Goal: Feedback & Contribution: Submit feedback/report problem

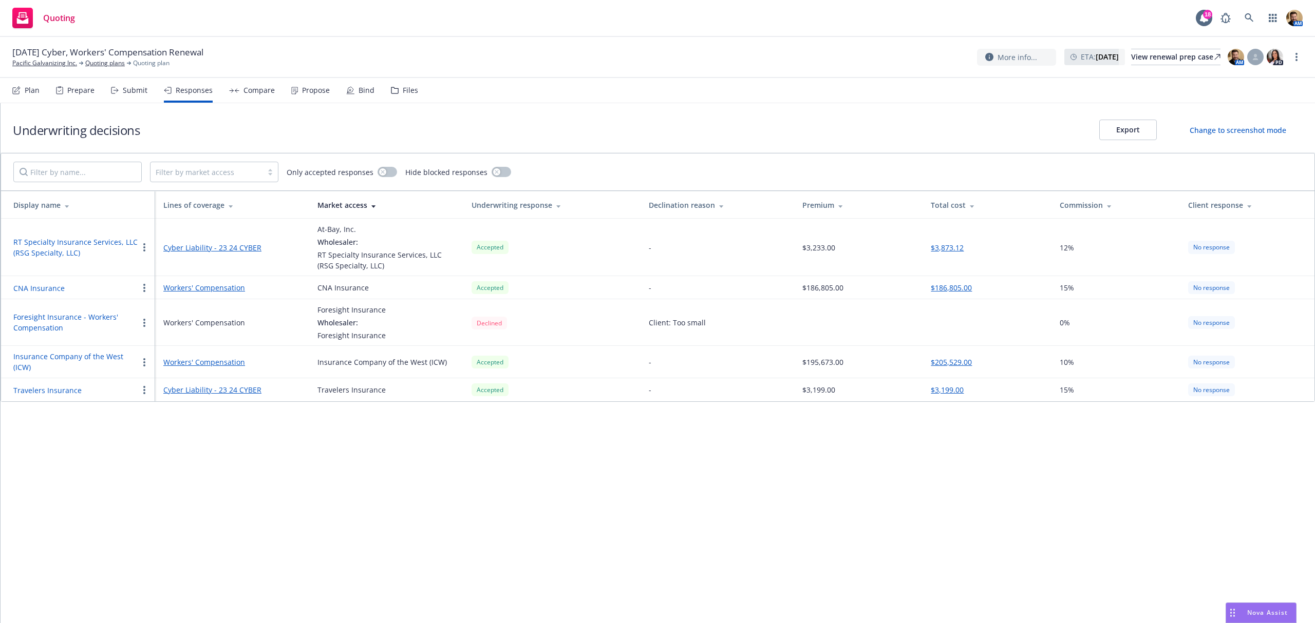
click at [126, 89] on div "Submit" at bounding box center [135, 90] width 25 height 8
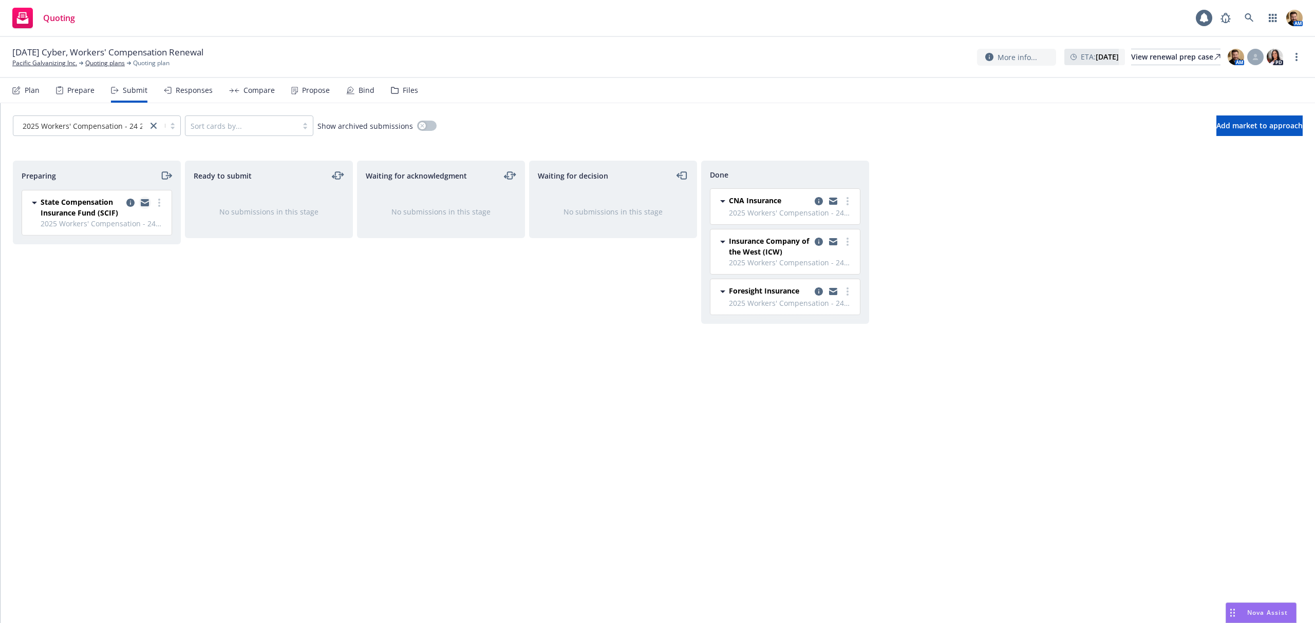
click at [144, 202] on icon "copy logging email" at bounding box center [145, 201] width 8 height 4
click at [159, 200] on link "more" at bounding box center [159, 203] width 12 height 12
click at [144, 247] on span "Log acknowledgement" at bounding box center [112, 245] width 101 height 10
click at [643, 203] on icon "copy logging email" at bounding box center [646, 203] width 8 height 8
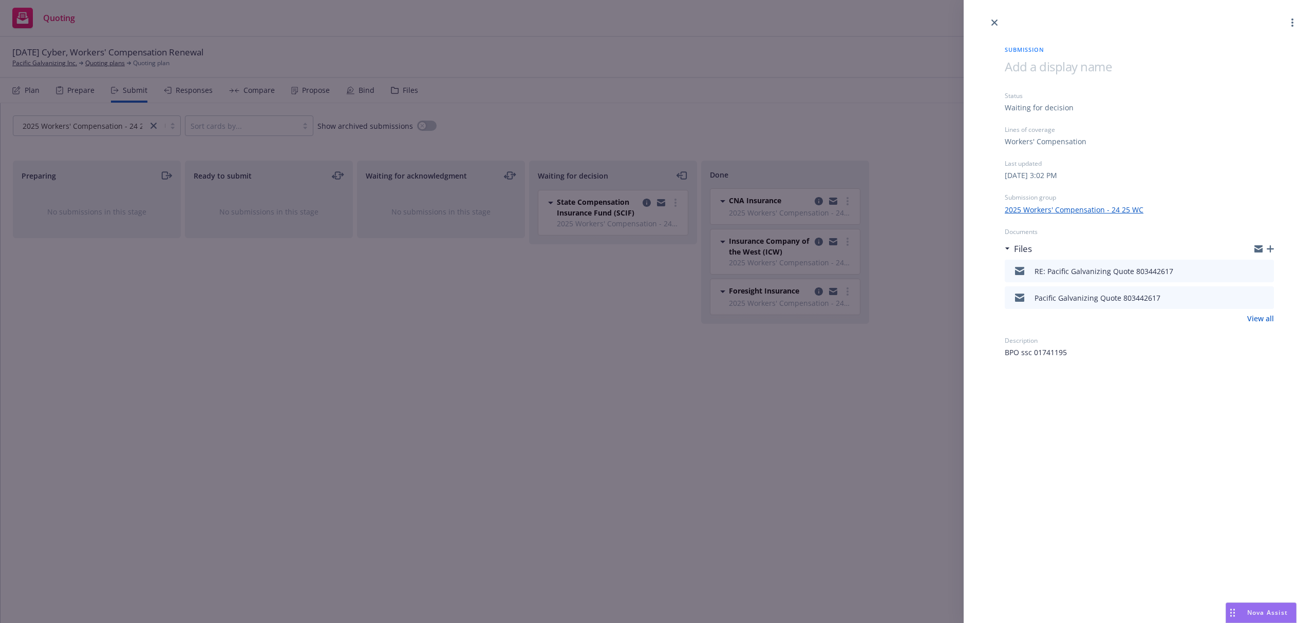
drag, startPoint x: 535, startPoint y: 534, endPoint x: 539, endPoint y: 528, distance: 7.4
click at [537, 531] on div "Submission Status Waiting for decision Lines of coverage Workers' Compensation …" at bounding box center [657, 311] width 1315 height 623
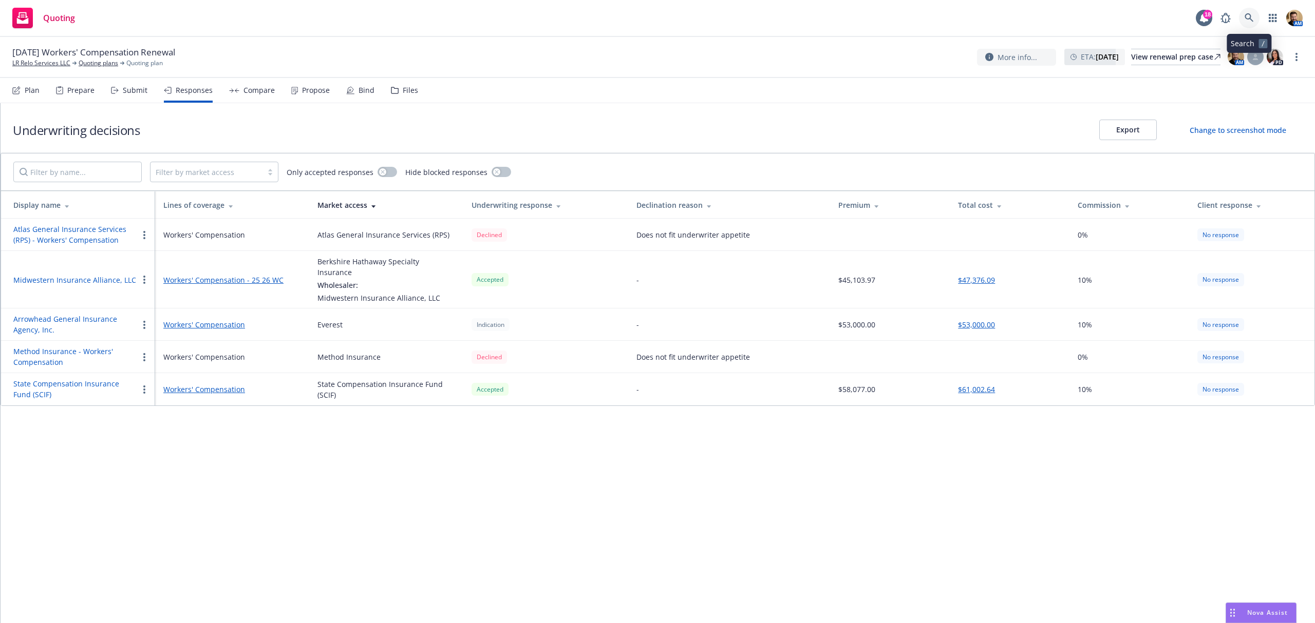
click at [1255, 15] on link at bounding box center [1249, 18] width 21 height 21
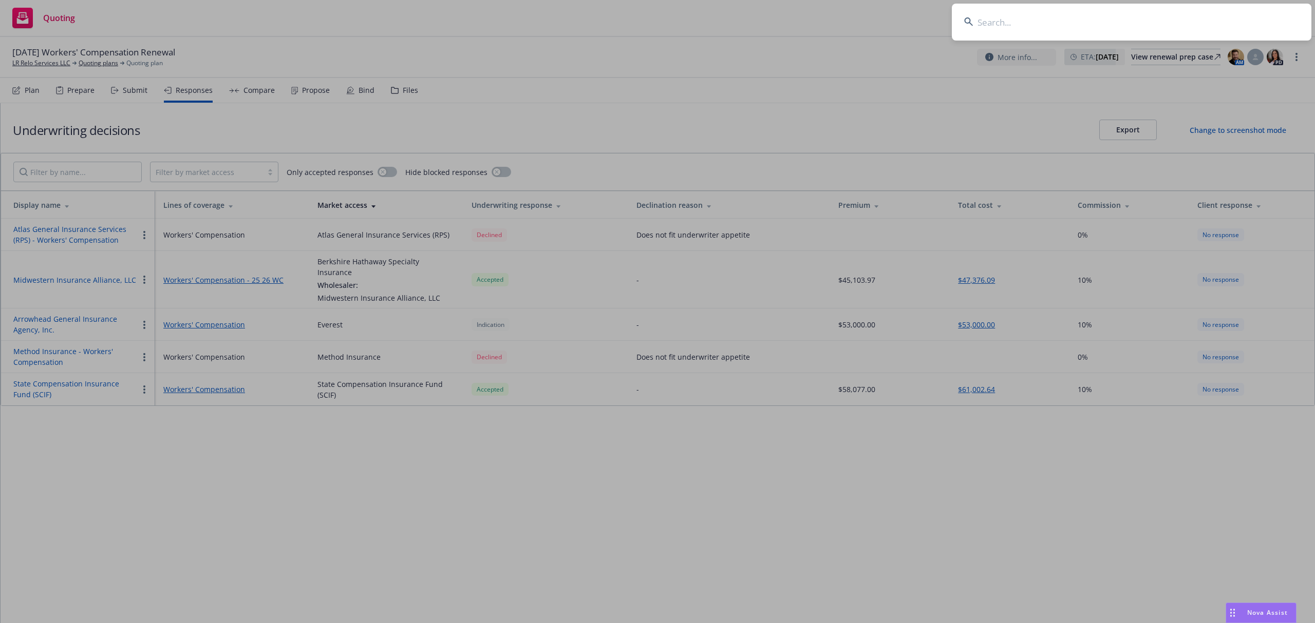
click at [1202, 25] on input at bounding box center [1131, 22] width 359 height 37
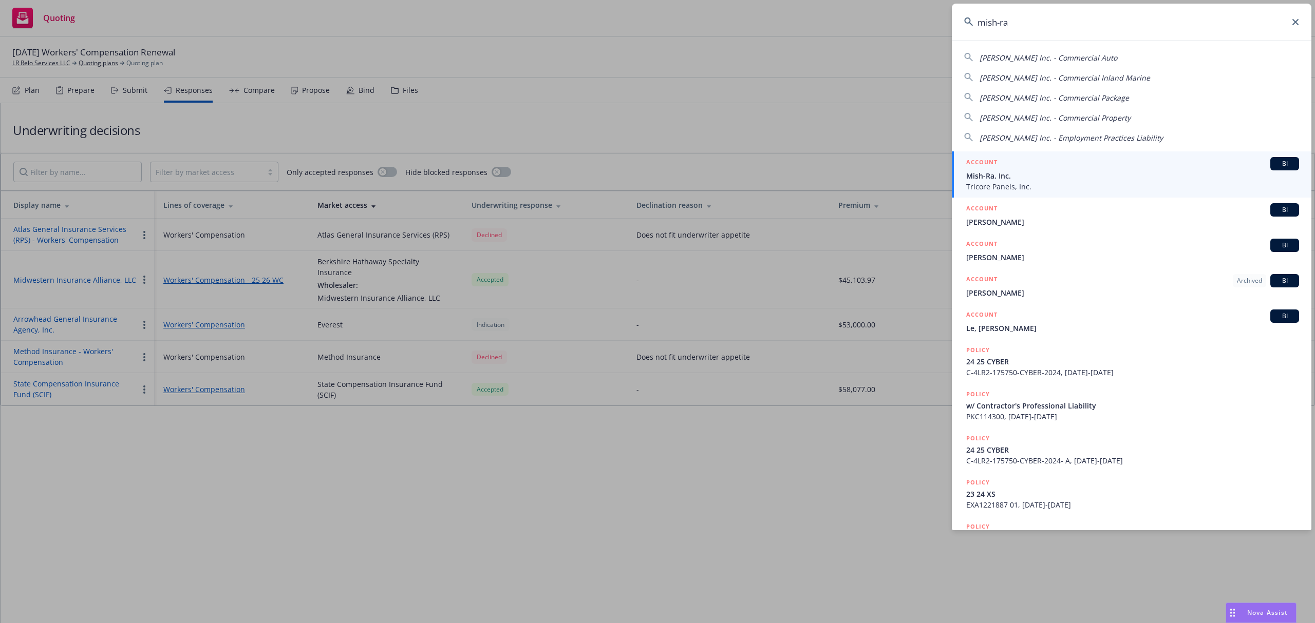
type input "mish-ra"
click at [978, 175] on span "Mish-Ra, Inc." at bounding box center [1132, 175] width 333 height 11
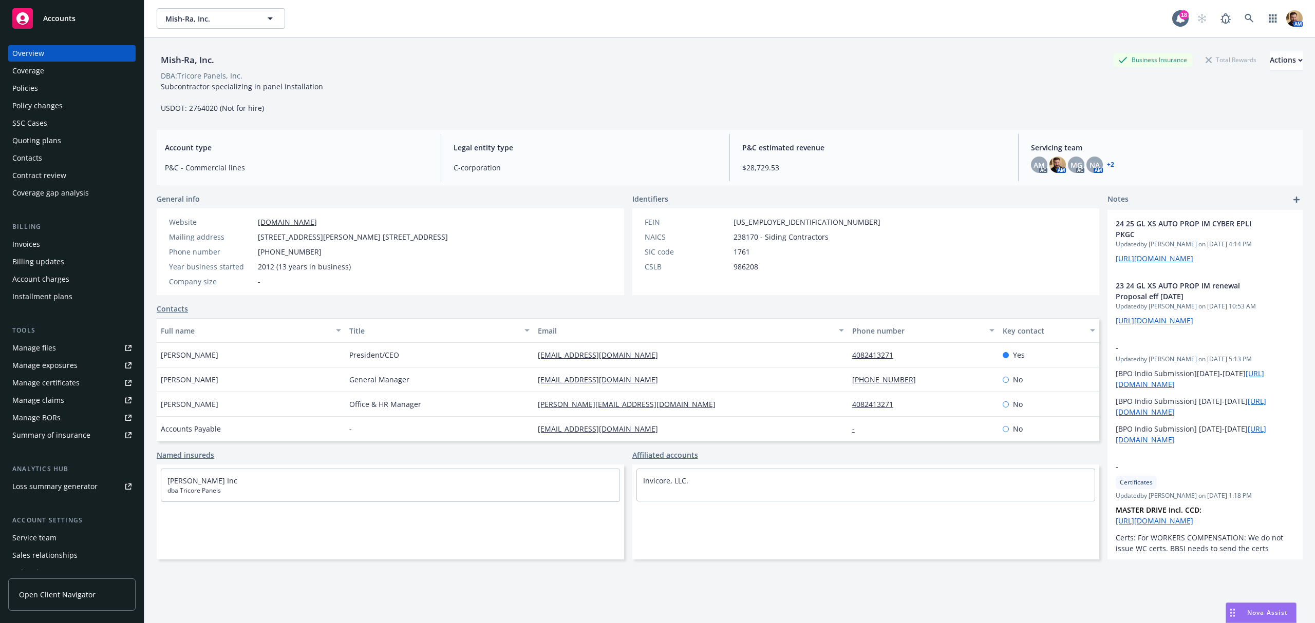
click at [44, 83] on div "Policies" at bounding box center [71, 88] width 119 height 16
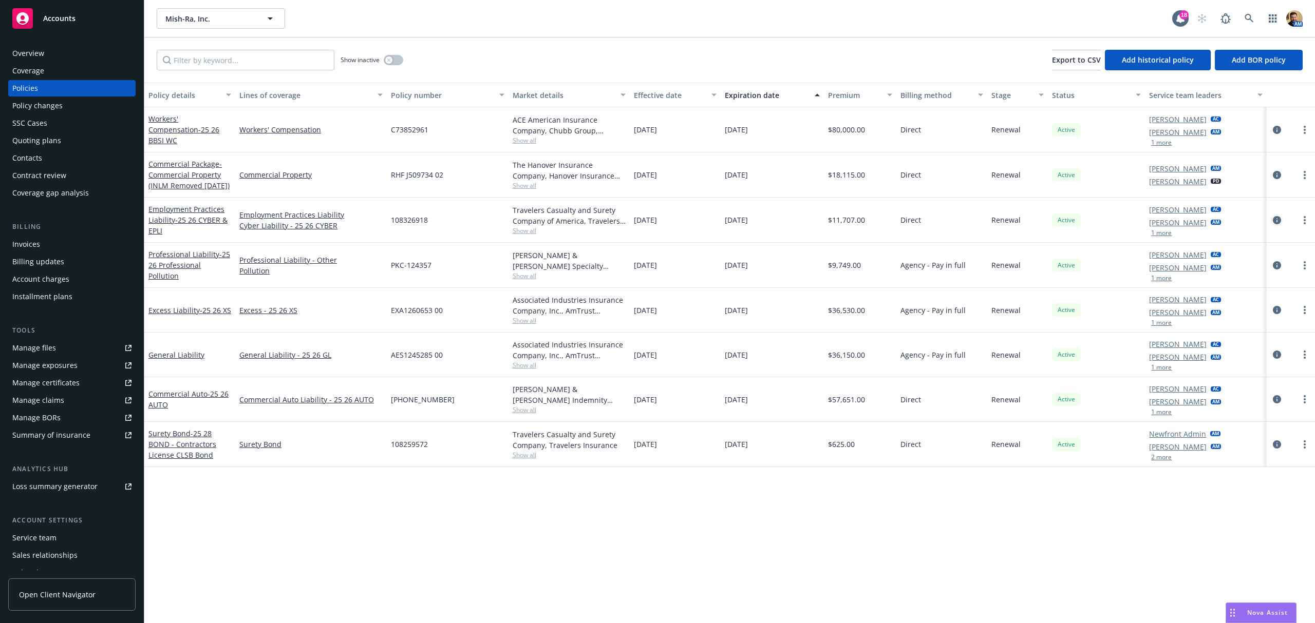
click at [1275, 220] on icon "circleInformation" at bounding box center [1276, 220] width 8 height 8
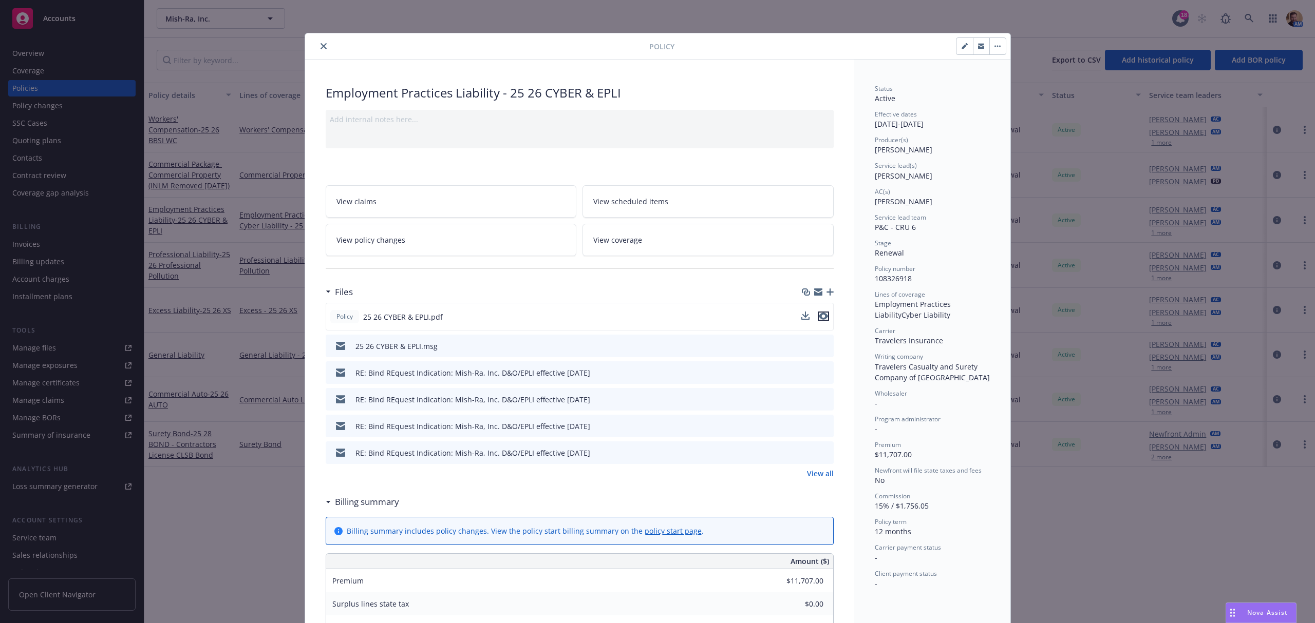
click at [819, 314] on icon "preview file" at bounding box center [823, 316] width 9 height 7
click at [826, 296] on icon "button" at bounding box center [829, 292] width 7 height 7
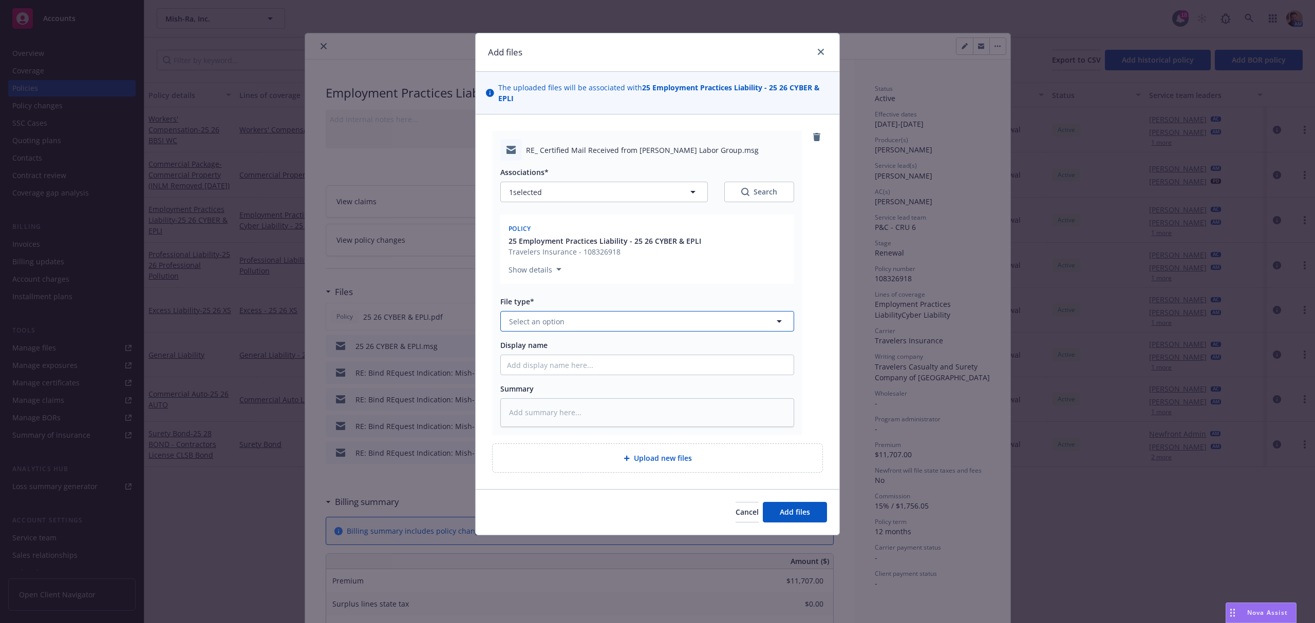
click at [599, 325] on button "Select an option" at bounding box center [647, 321] width 294 height 21
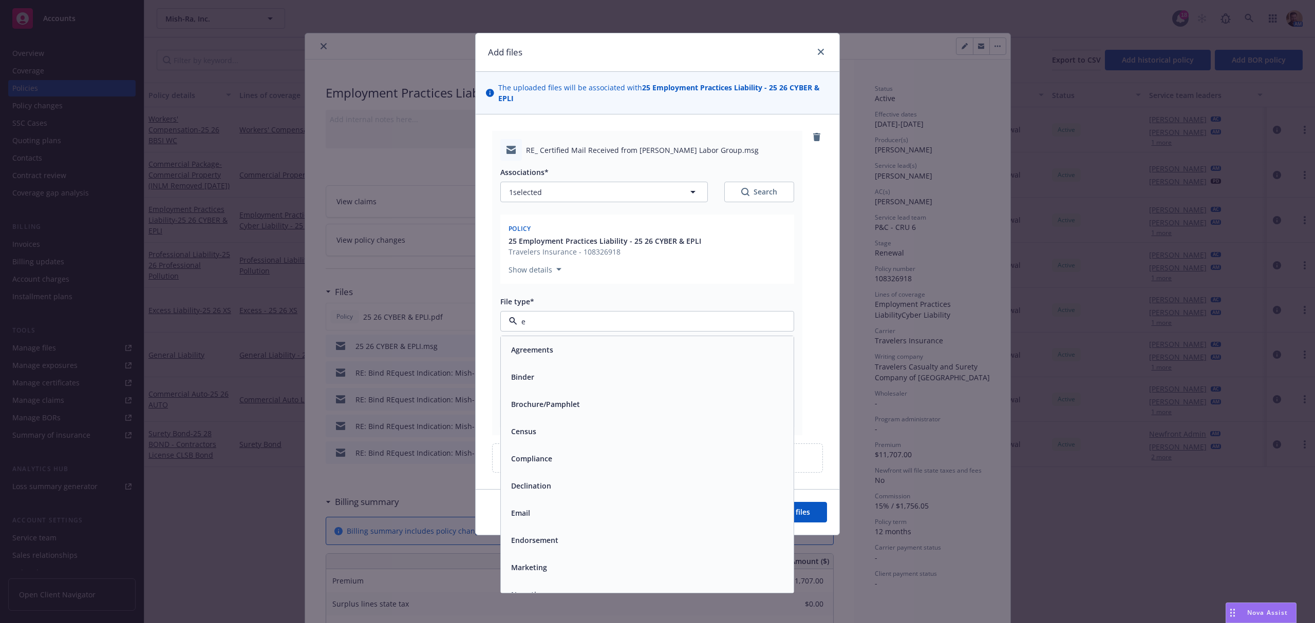
type input "em"
click at [550, 378] on div "Email" at bounding box center [647, 377] width 280 height 15
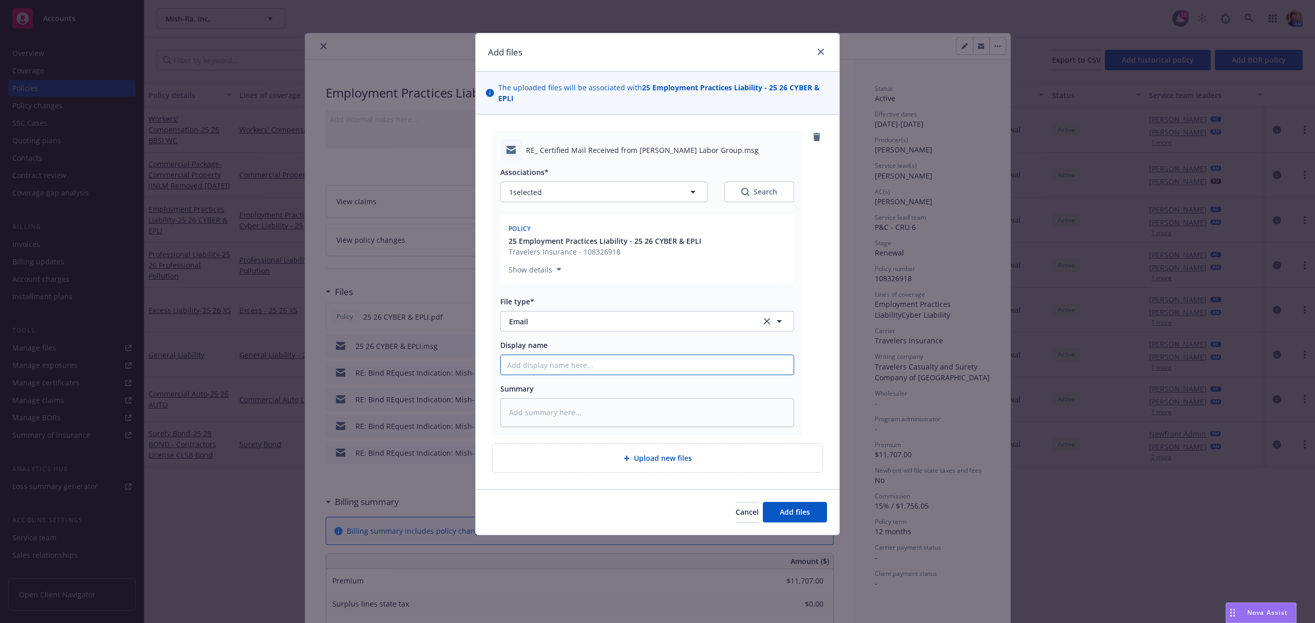
click at [572, 368] on input "Display name" at bounding box center [647, 365] width 293 height 20
type textarea "x"
type input "E"
type textarea "x"
type input "EP"
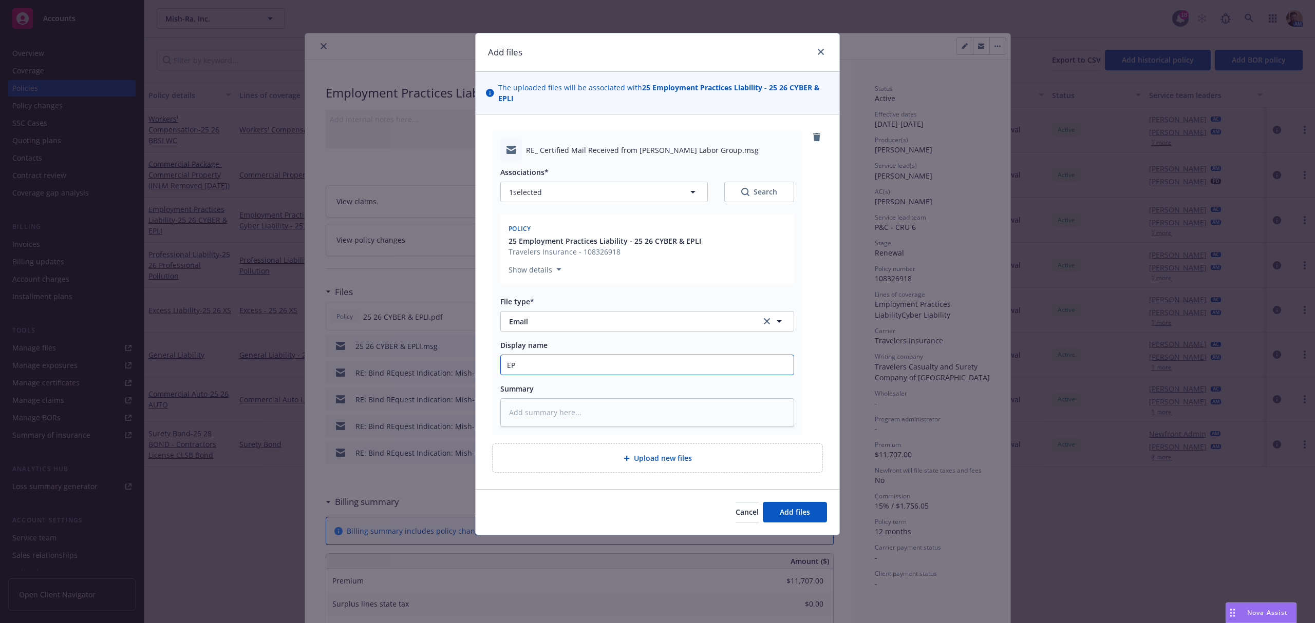
type textarea "x"
type input "EPL"
type textarea "x"
type input "EPLI"
type textarea "x"
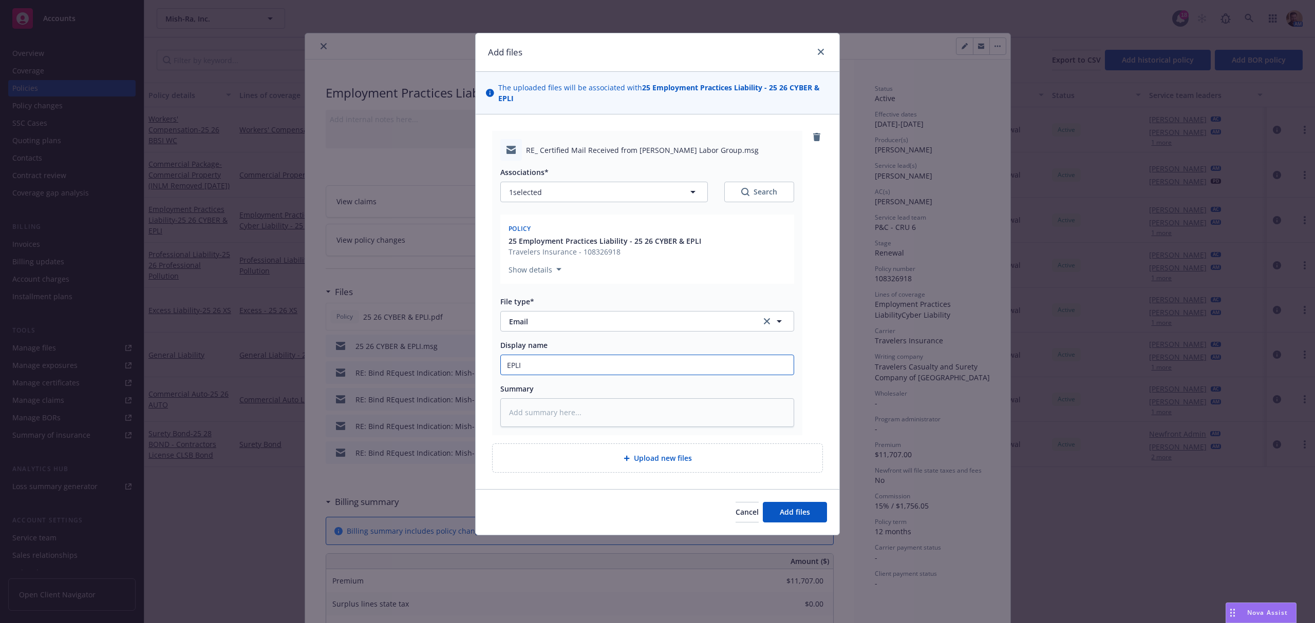
type input "EPLIC"
type textarea "x"
type input "EPLI"
type textarea "x"
type input "EPLI"
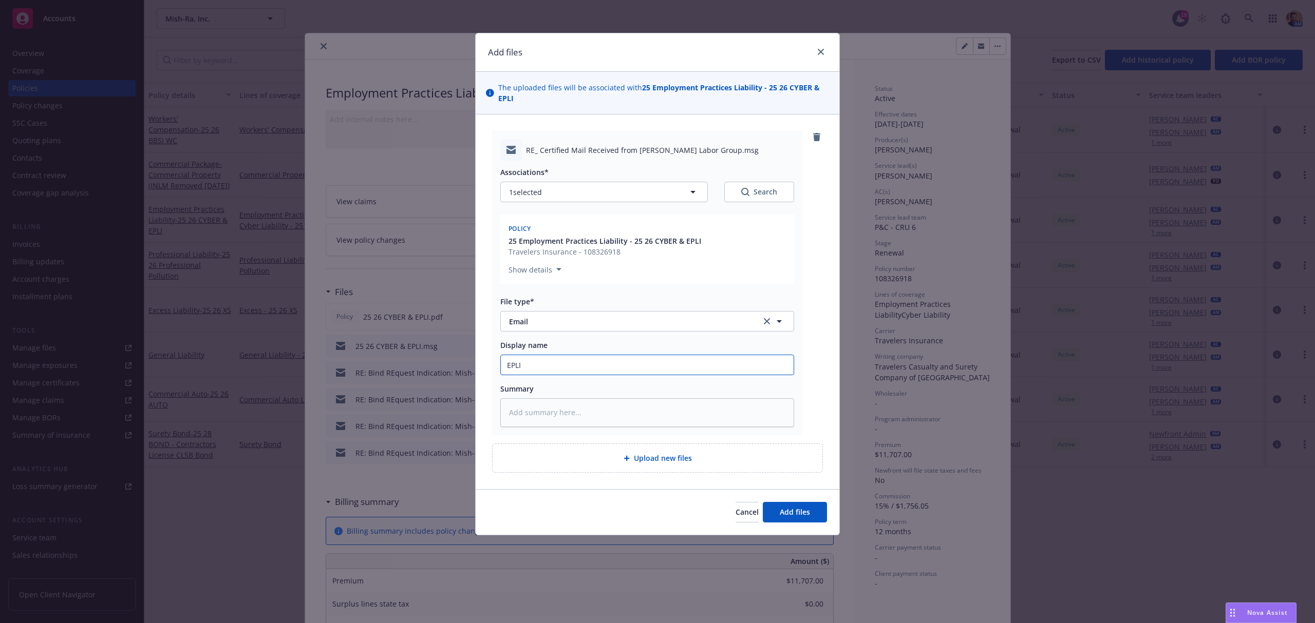
type textarea "x"
type input "EPLI C"
type textarea "x"
type input "EPLI Cl"
type textarea "x"
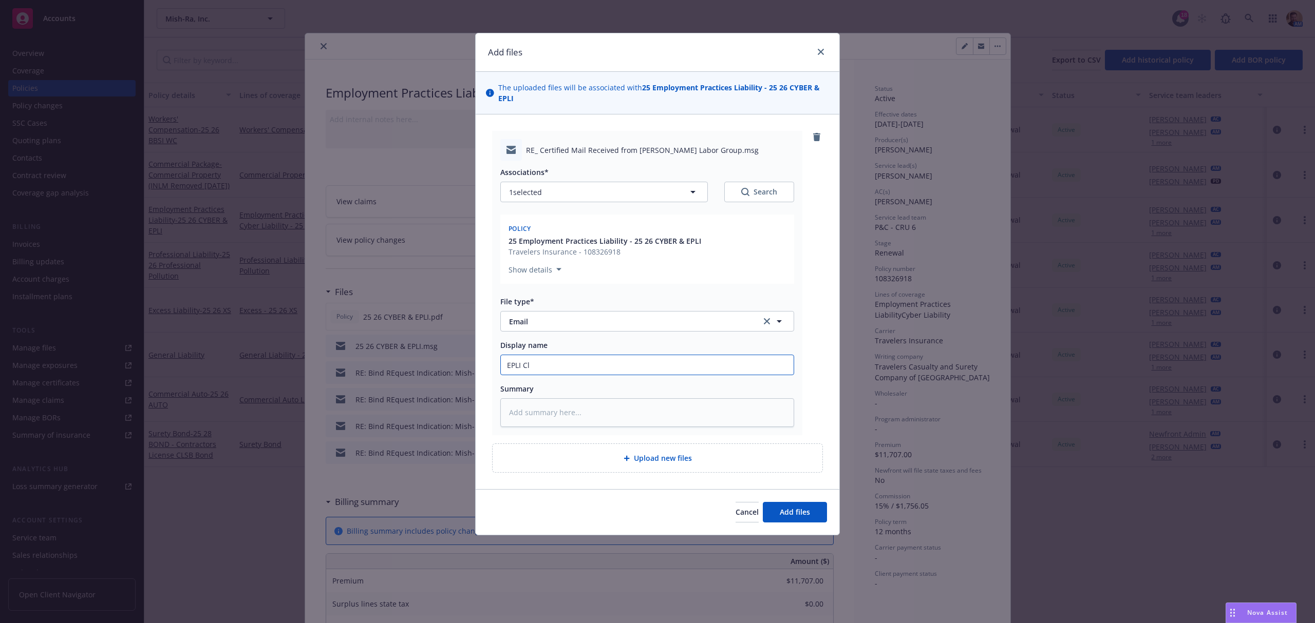
type input "EPLI Cla"
type textarea "x"
type input "EPLI Clai"
type textarea "x"
type input "EPLI Claim"
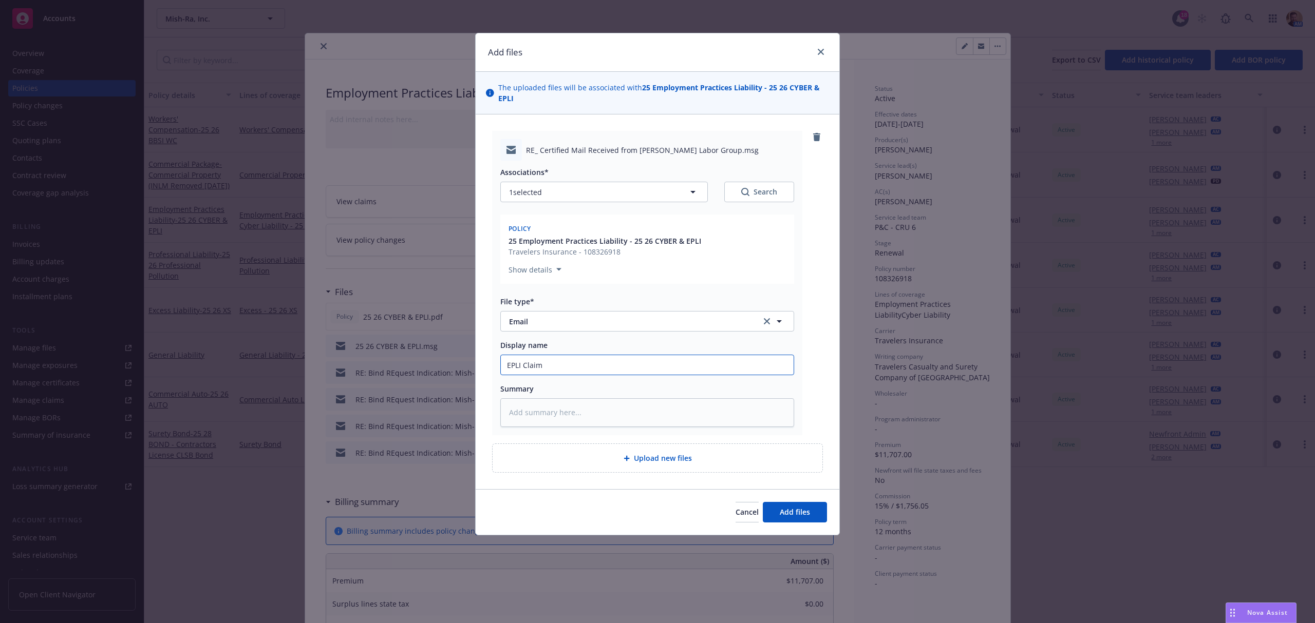
type textarea "x"
type input "EPLI Claim"
type textarea "x"
type input "EPLI Claim t"
type textarea "x"
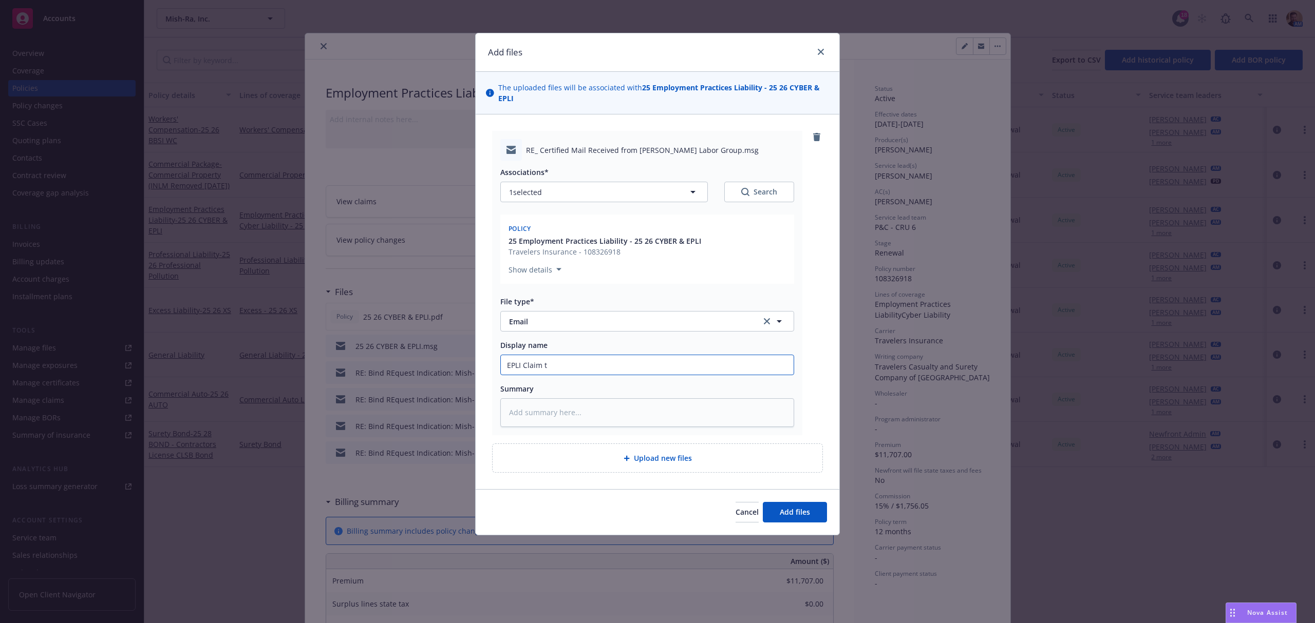
type input "EPLI Claim to"
type textarea "x"
type input "EPLI Claim to c"
type textarea "x"
type input "EPLI Claim to ca"
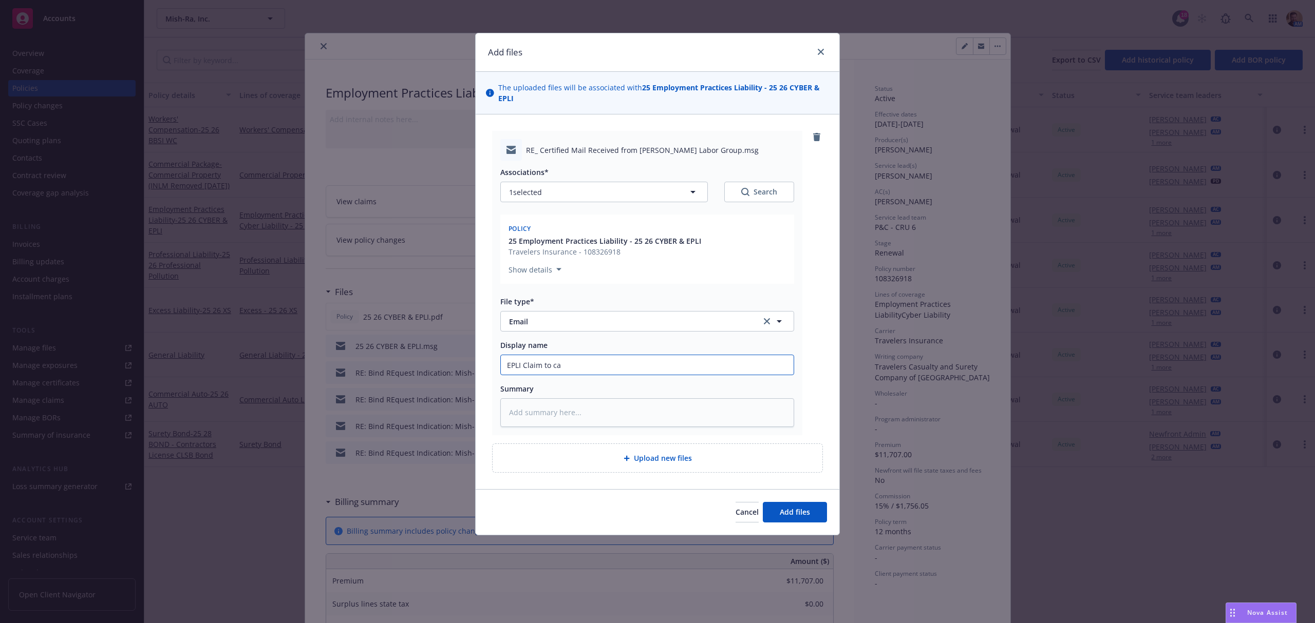
type textarea "x"
type input "EPLI Claim to car"
type textarea "x"
type input "EPLI Claim to carr"
type textarea "x"
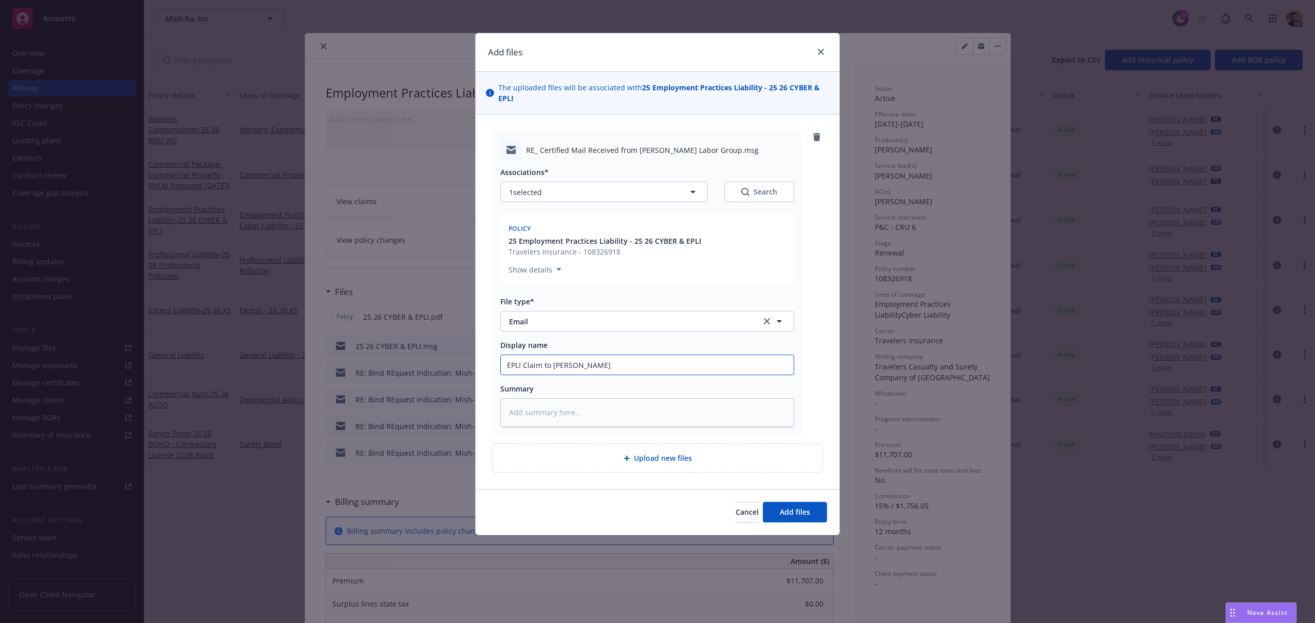
type input "EPLI Claim to carri"
type textarea "x"
type input "EPLI Claim to carrie"
type textarea "x"
type input "EPLI Claim to carrier"
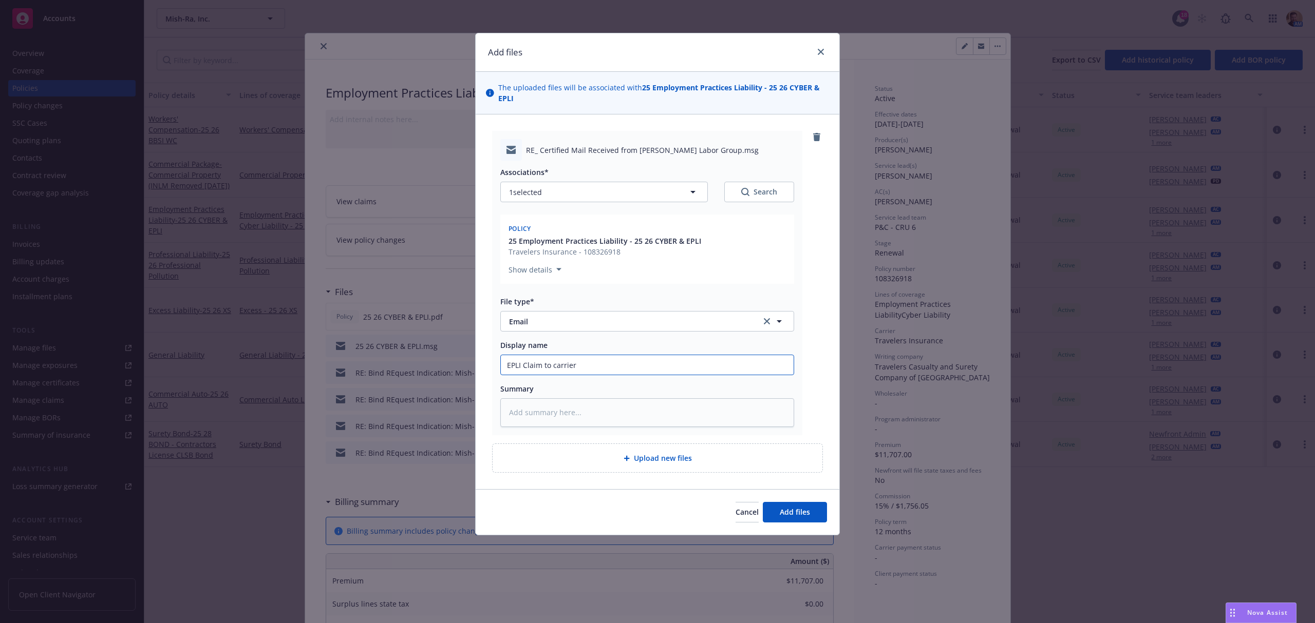
type textarea "x"
type input "EPLI Claim to carrie"
type textarea "x"
type input "EPLI Claim to carri"
type textarea "x"
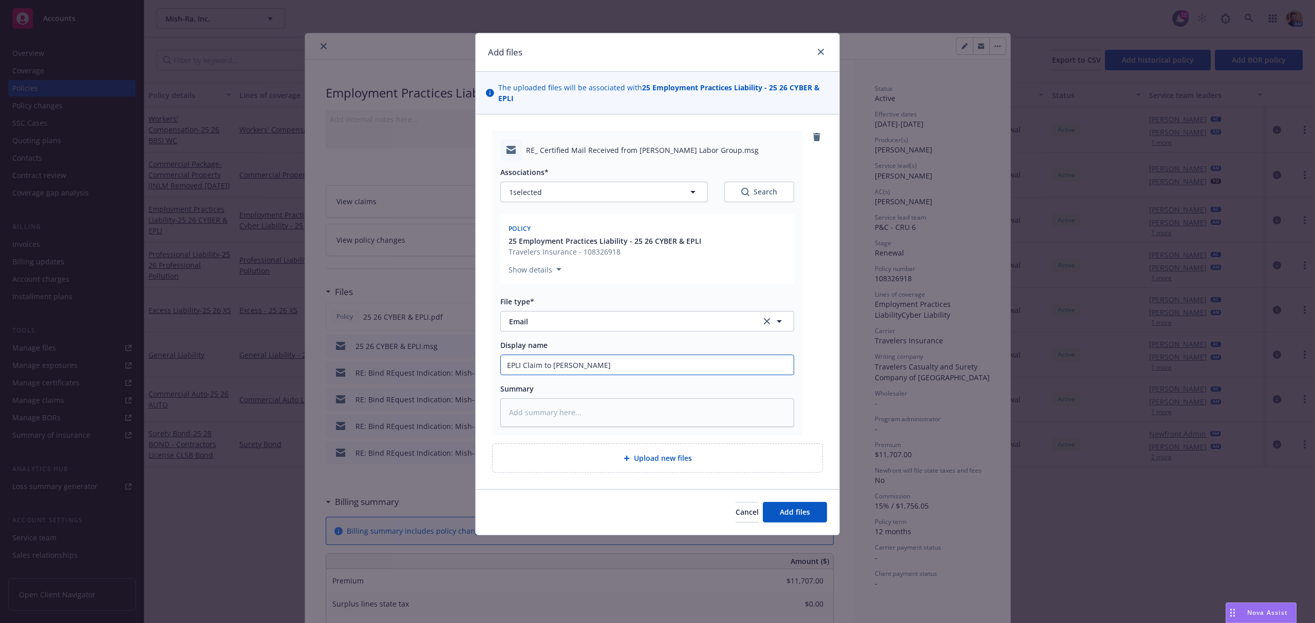
type input "EPLI Claim to carr"
type textarea "x"
type input "EPLI Claim to car"
type textarea "x"
type input "EPLI Claim to ca"
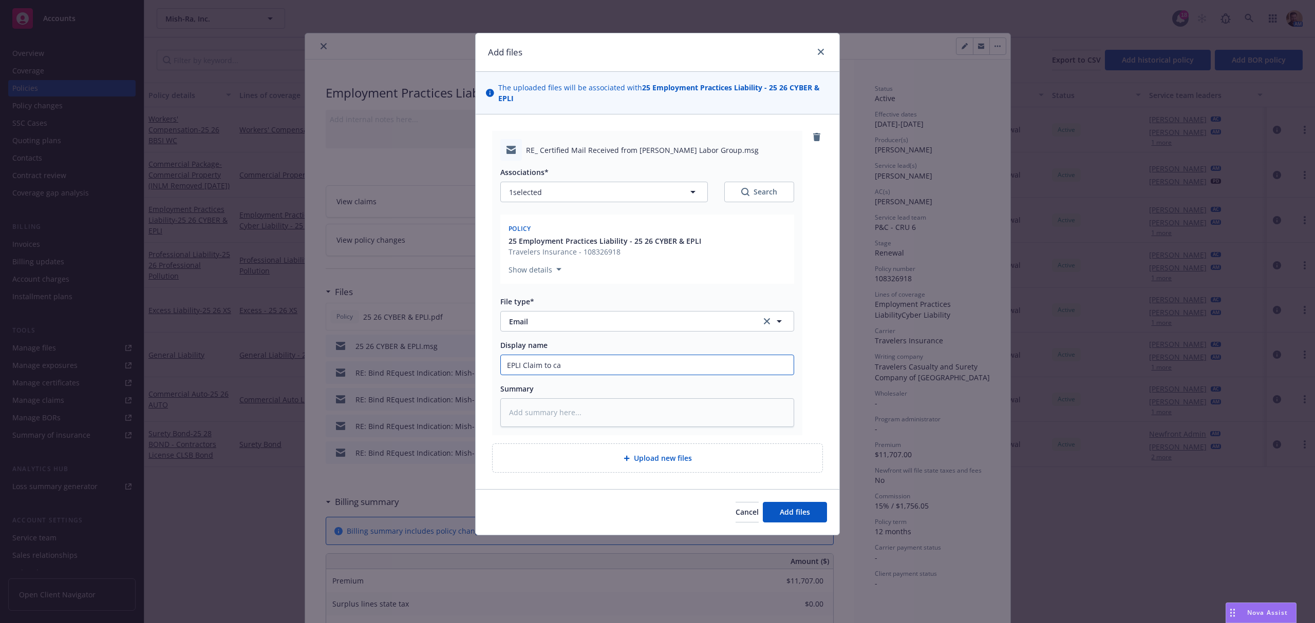
type textarea "x"
type input "EPLI Claim to c"
type textarea "x"
type input "EPLI Claim to"
type textarea "x"
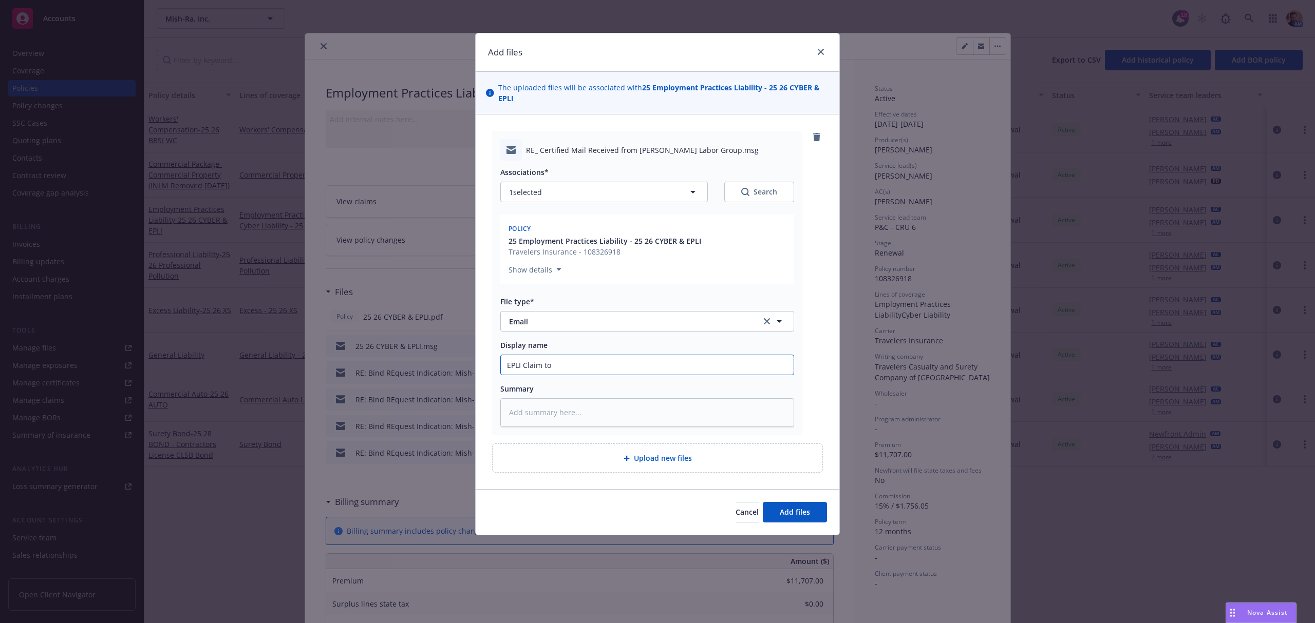
type input "EPLI Claim to"
type textarea "x"
type input "EPLI Claim t"
type textarea "x"
type input "EPLI Claim"
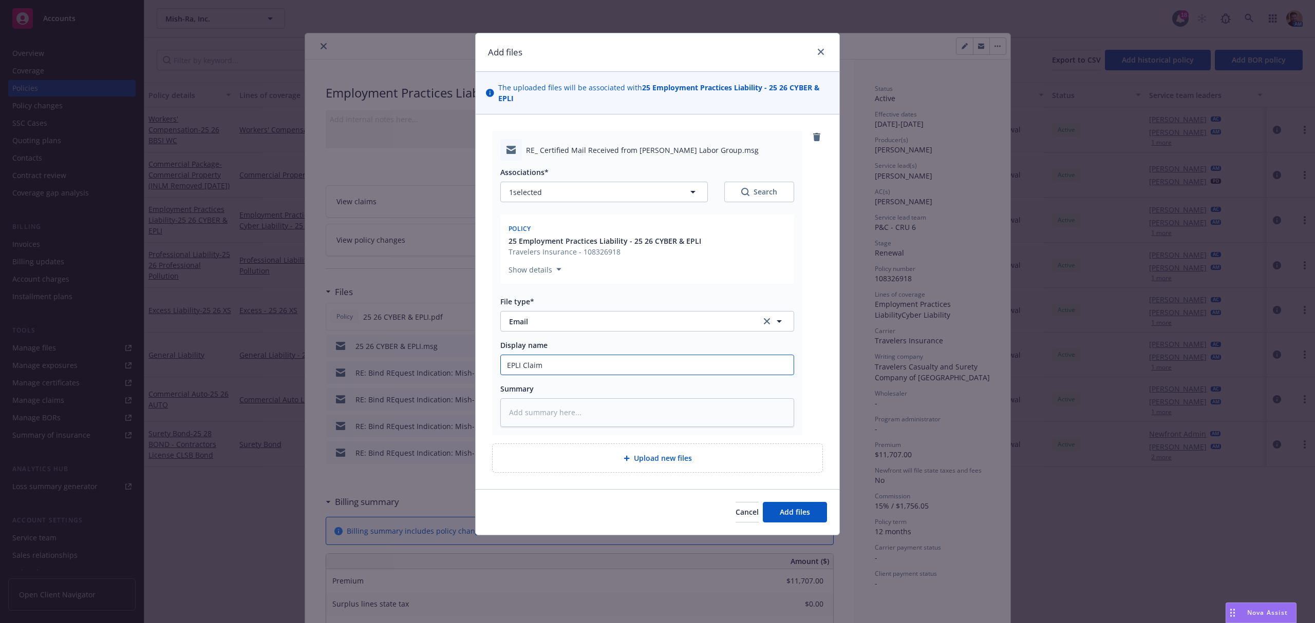
type textarea "x"
type input "EPLI Claim N"
type textarea "x"
type input "EPLI Claim No"
type textarea "x"
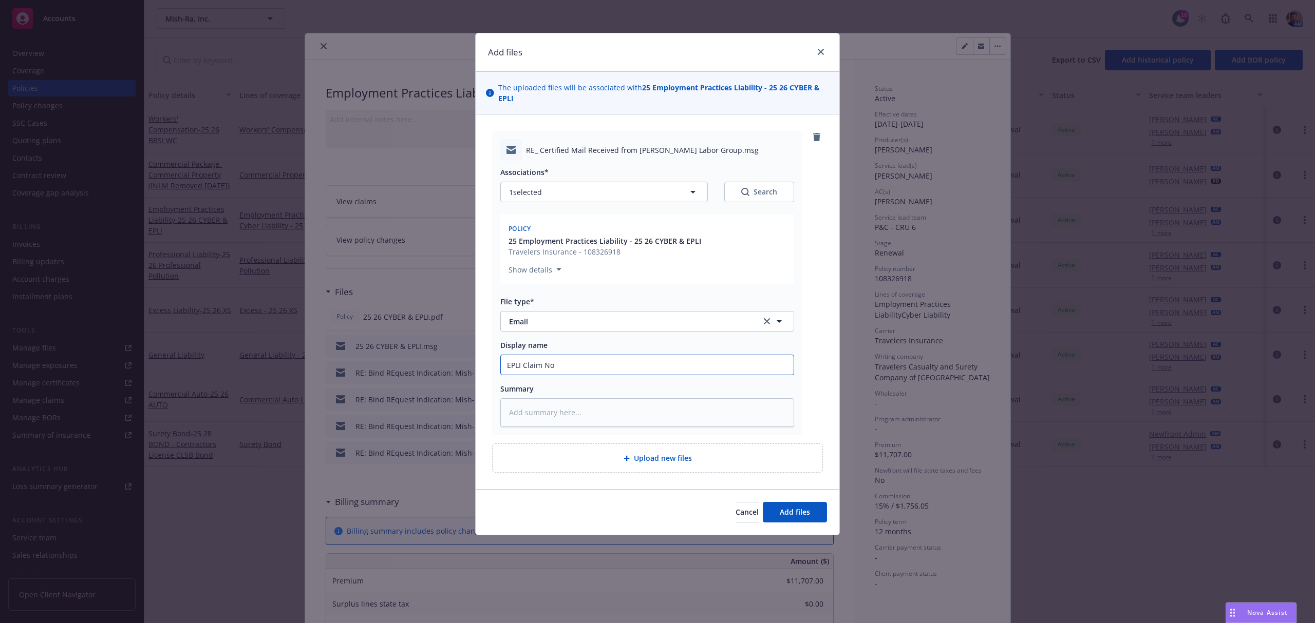
type input "EPLI Claim Not"
type textarea "x"
type input "EPLI Claim Noti"
type textarea "x"
type input "EPLI Claim Notic"
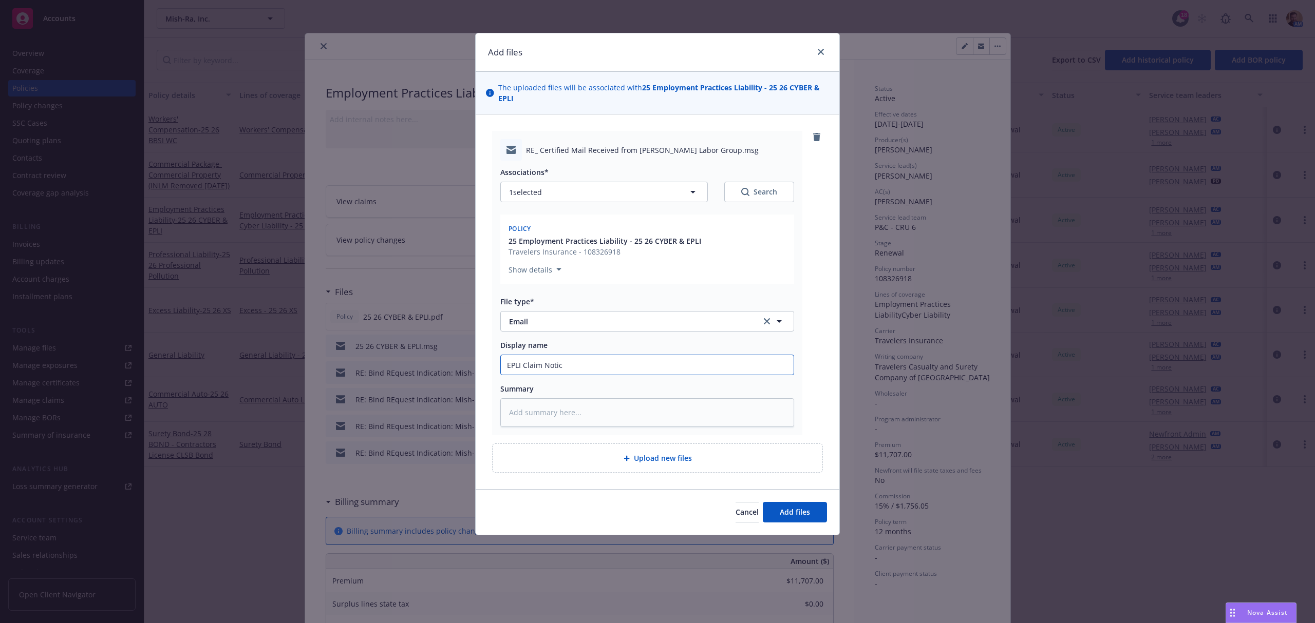
type textarea "x"
type input "EPLI Claim Notice"
type textarea "x"
type input "EPLI Claim Notice"
type textarea "x"
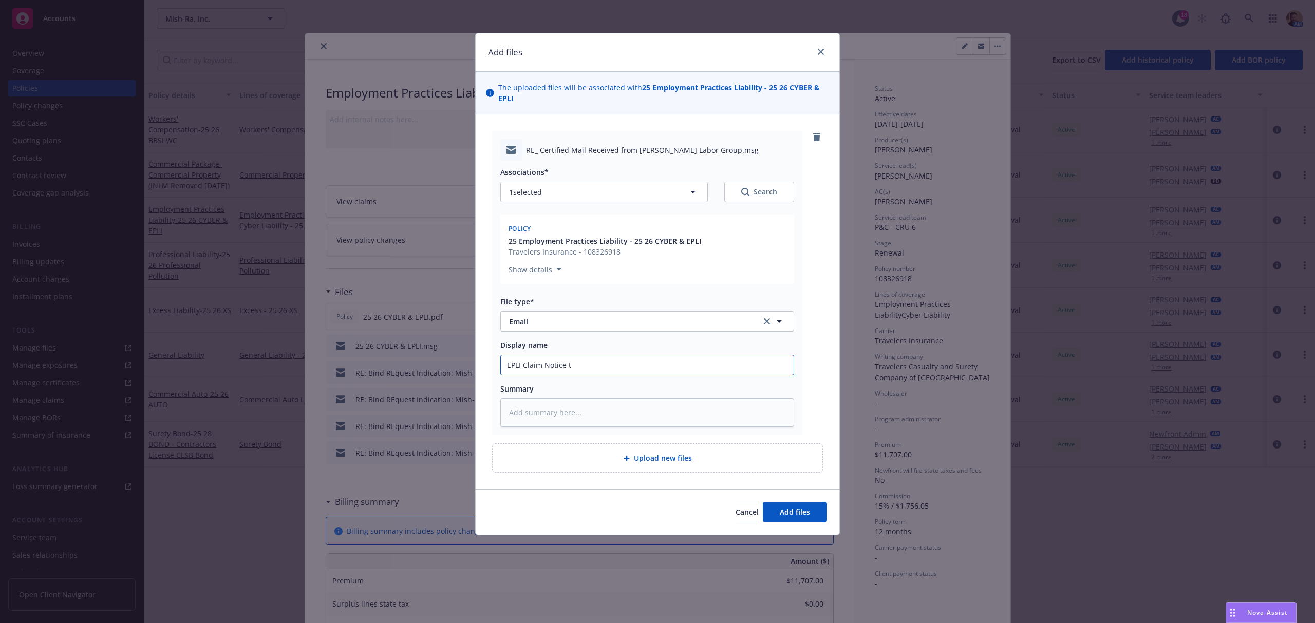
type input "EPLI Claim Notice to"
type textarea "x"
type input "EPLI Claim Notice to c"
type textarea "x"
type input "EPLI Claim Notice to ca"
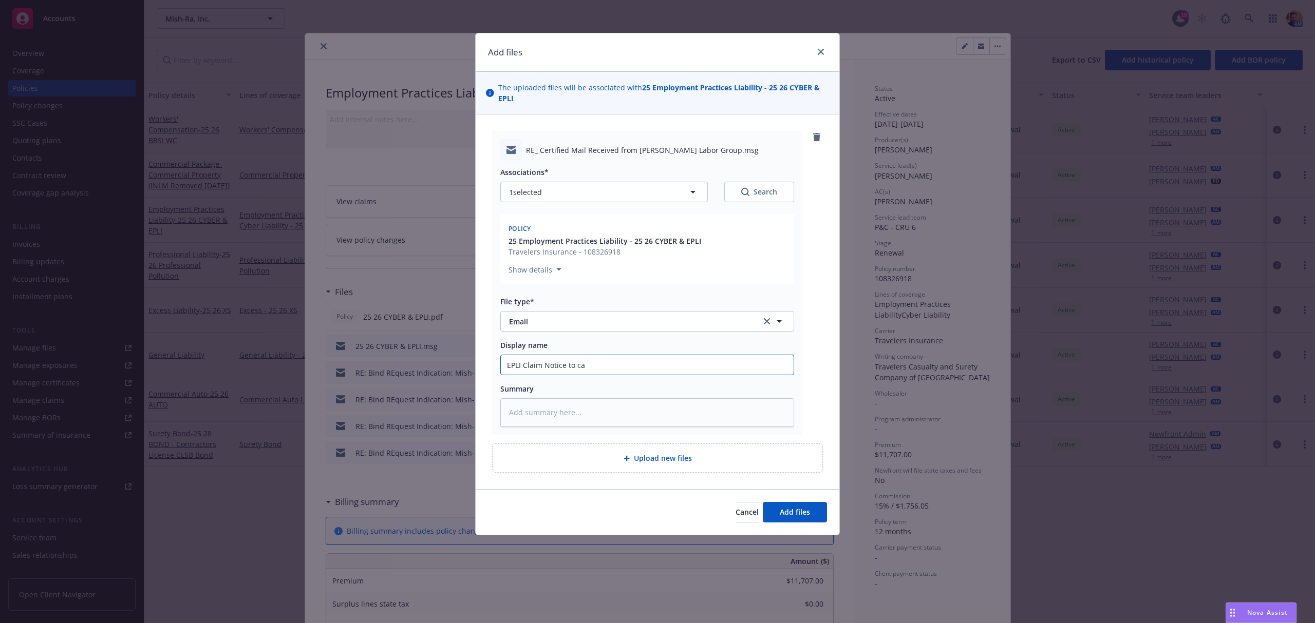
type textarea "x"
type input "EPLI Claim Notice to car"
type textarea "x"
type input "EPLI Claim Notice to carr"
type textarea "x"
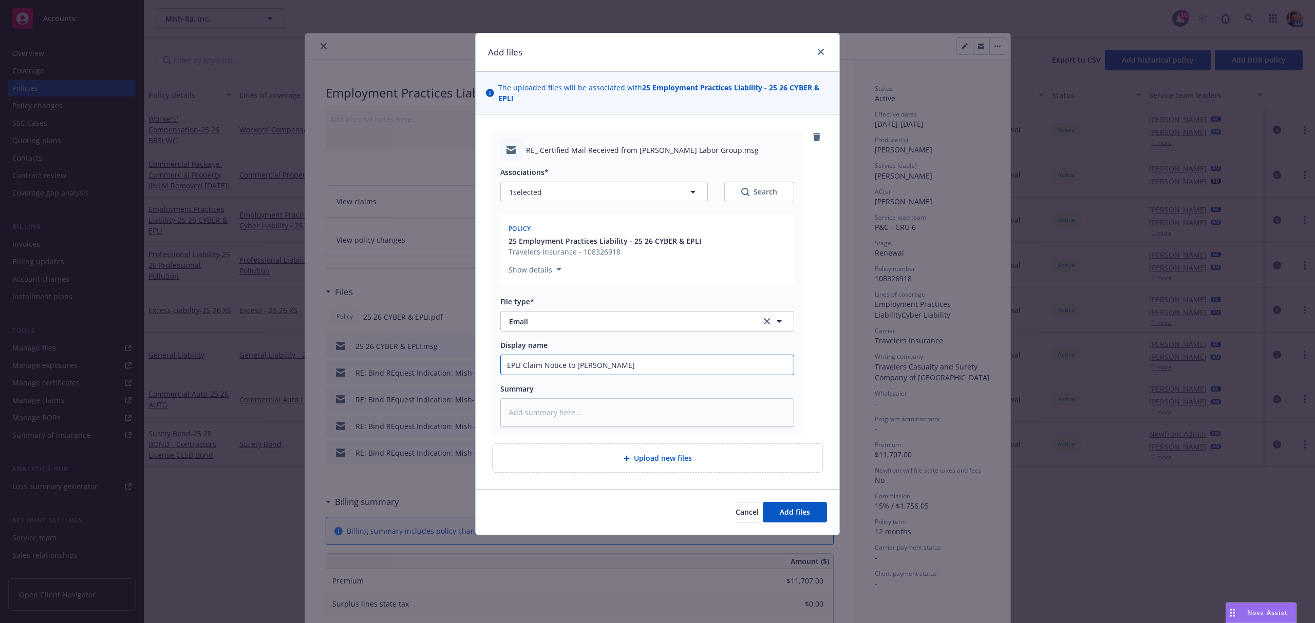
type input "EPLI Claim Notice to carri"
type textarea "x"
type input "EPLI Claim Notice to carrie"
type textarea "x"
type input "EPLI Claim Notice to carrier"
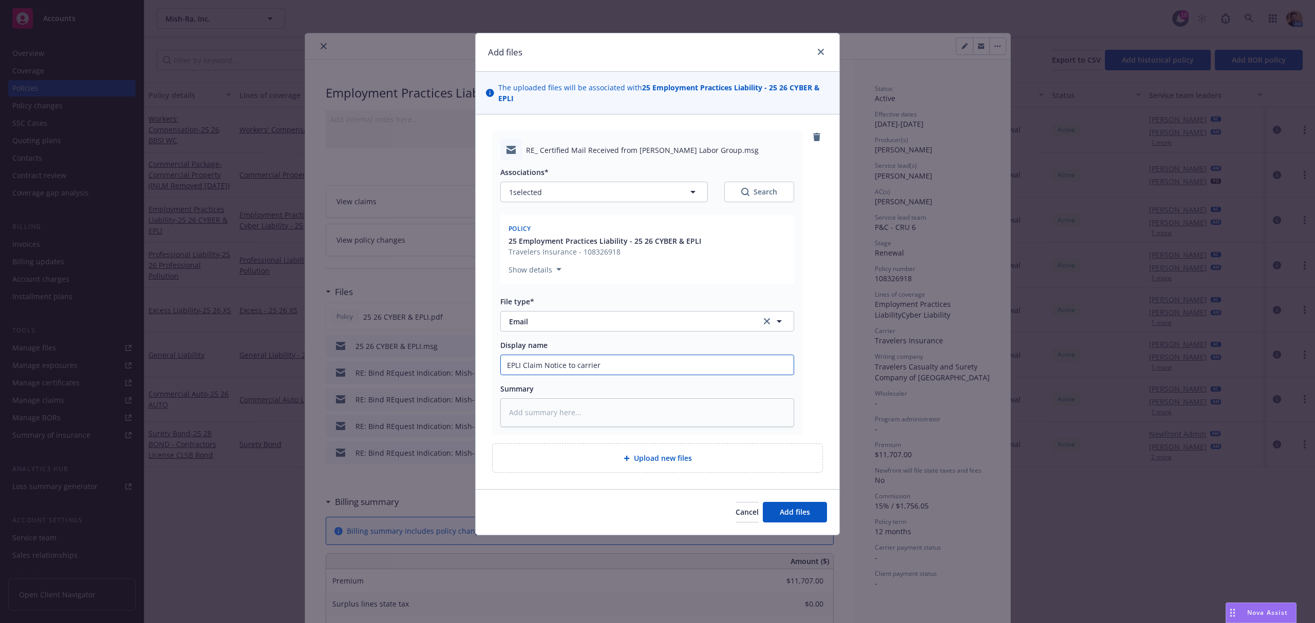
type textarea "x"
type input "EPLI Claim Notice to carrier."
type textarea "x"
type input "EPLI Claim Notice to carrier./"
type textarea "x"
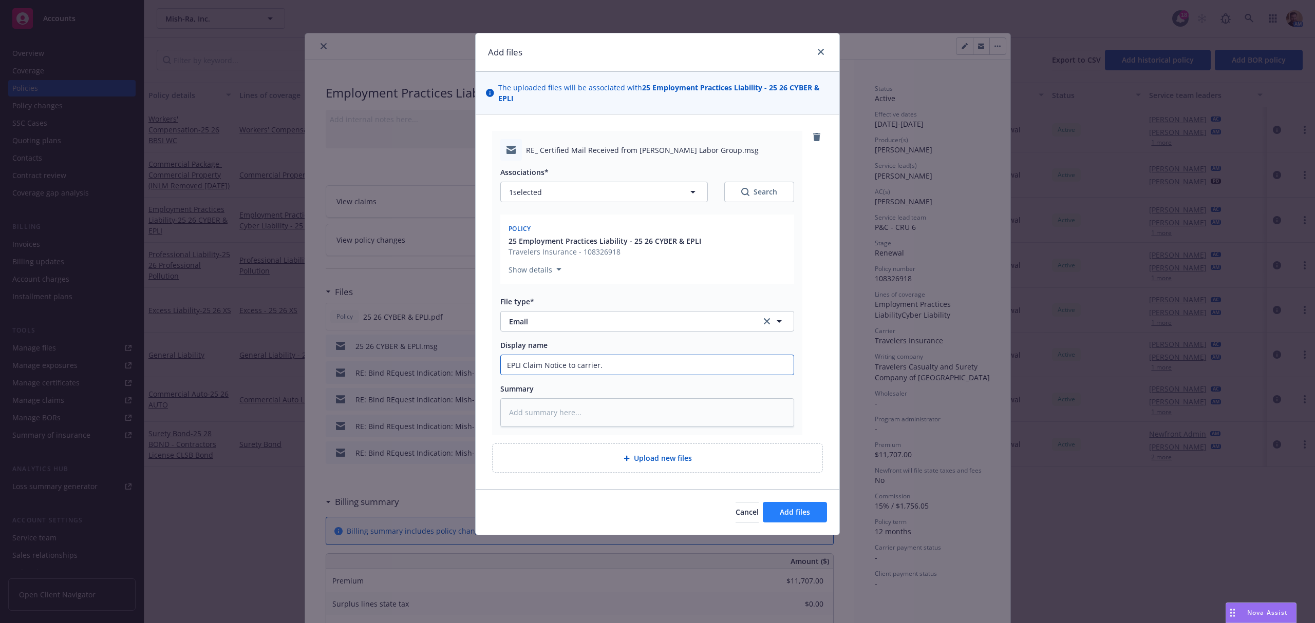
type input "EPLI Claim Notice to carrier."
click at [787, 510] on span "Add files" at bounding box center [795, 512] width 30 height 10
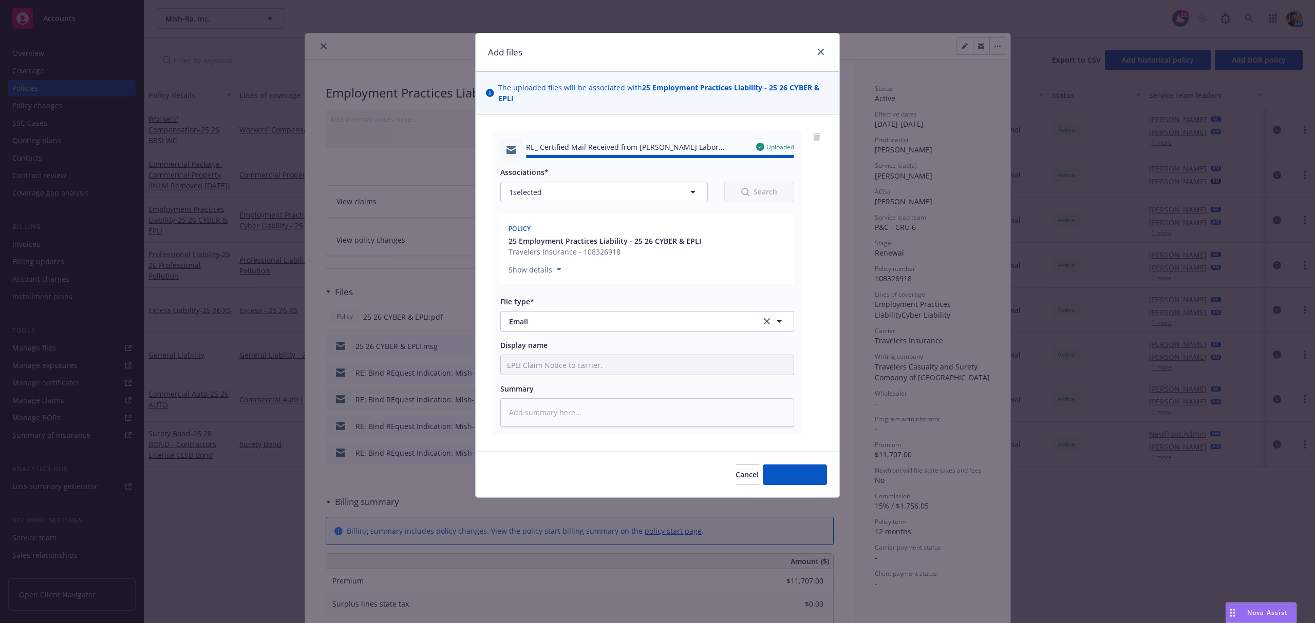
type textarea "x"
